Goal: Check status

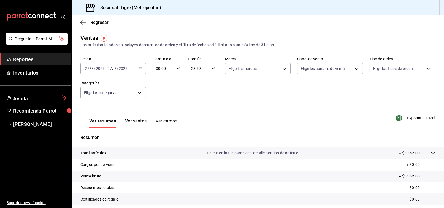
click at [139, 68] on icon "button" at bounding box center [141, 69] width 4 height 4
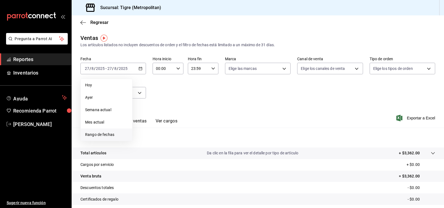
click at [111, 137] on span "Rango de fechas" at bounding box center [106, 135] width 43 height 6
click at [156, 154] on button "26" at bounding box center [154, 154] width 10 height 10
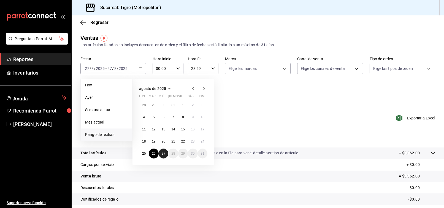
click at [161, 154] on button "27" at bounding box center [164, 154] width 10 height 10
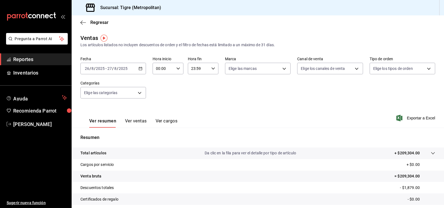
click at [176, 69] on icon "button" at bounding box center [178, 69] width 4 height 4
click at [162, 111] on span "02" at bounding box center [159, 109] width 6 height 4
type input "02:00"
click at [250, 93] on div at bounding box center [222, 104] width 444 height 208
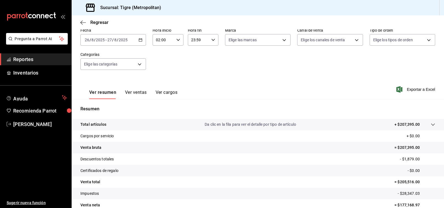
scroll to position [55, 0]
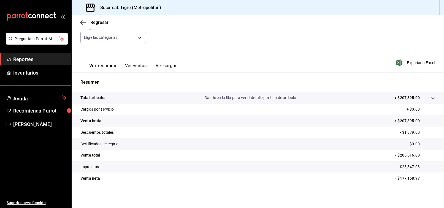
click at [400, 155] on p "= $205,516.00" at bounding box center [414, 156] width 41 height 6
click at [17, 116] on link "Recomienda Parrot" at bounding box center [35, 111] width 71 height 12
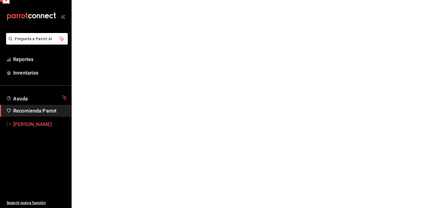
click at [20, 119] on link "[PERSON_NAME]" at bounding box center [35, 124] width 71 height 12
